Goal: Task Accomplishment & Management: Manage account settings

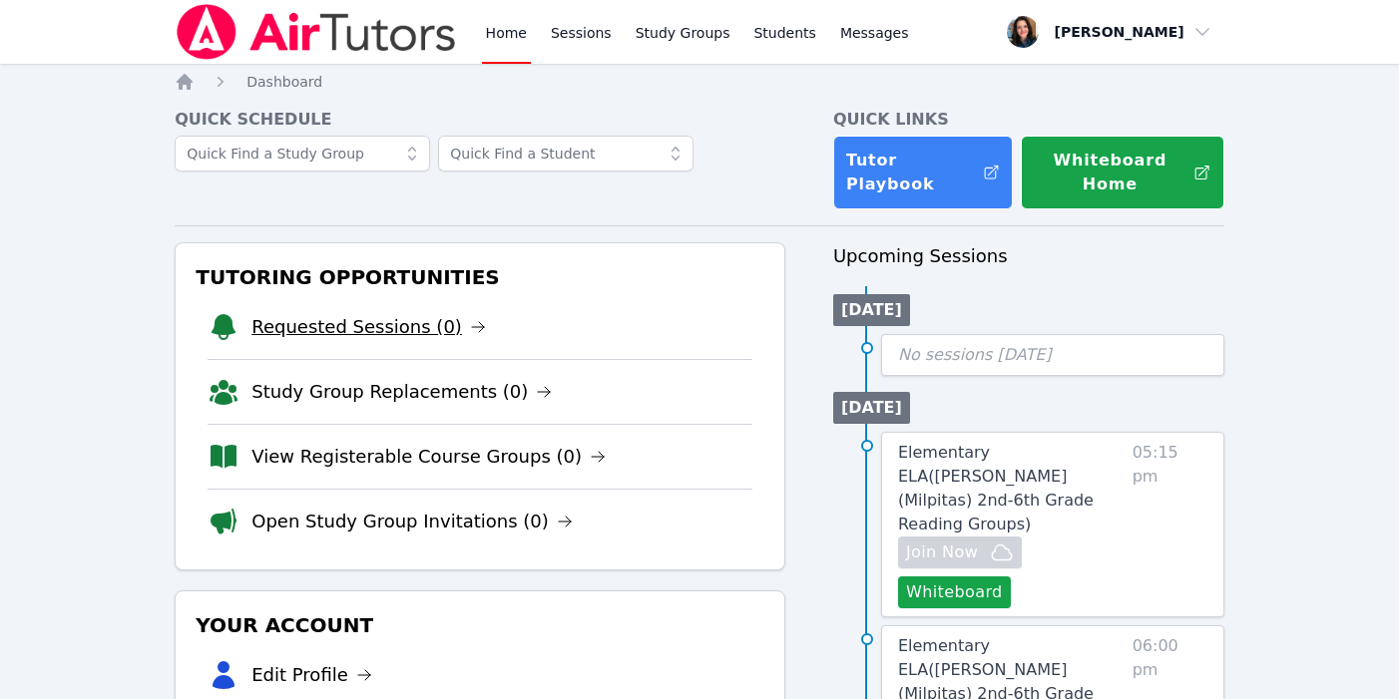
click at [413, 324] on link "Requested Sessions (0)" at bounding box center [368, 327] width 234 height 28
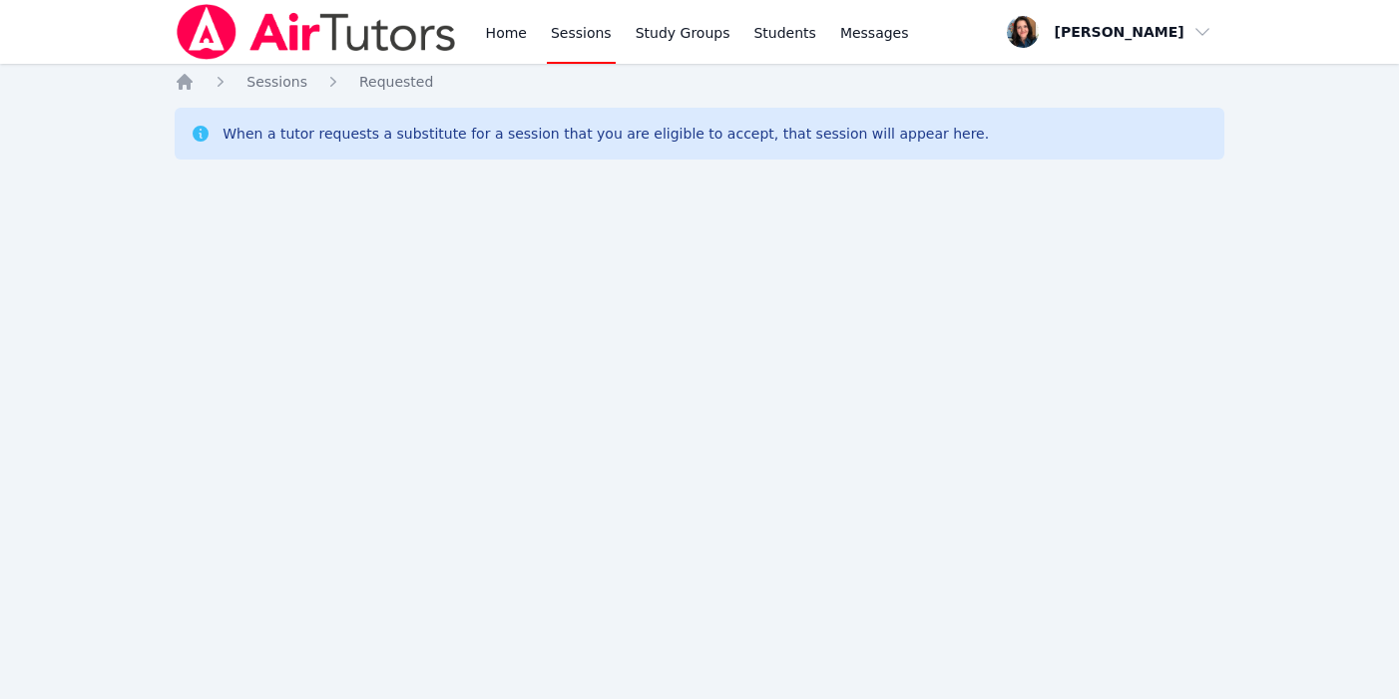
click at [173, 93] on div "Home Sessions Study Groups Students Messages Open user menu Jessica Long Open m…" at bounding box center [699, 349] width 1399 height 699
click at [179, 92] on div "Home Sessions Requested When a tutor requests a substitute for a session that y…" at bounding box center [700, 140] width 1050 height 136
click at [189, 81] on icon "Breadcrumb" at bounding box center [185, 82] width 16 height 16
